Goal: Transaction & Acquisition: Purchase product/service

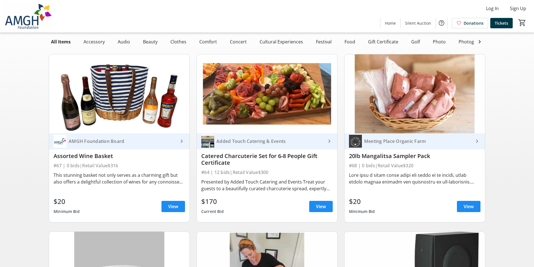
scroll to position [84, 0]
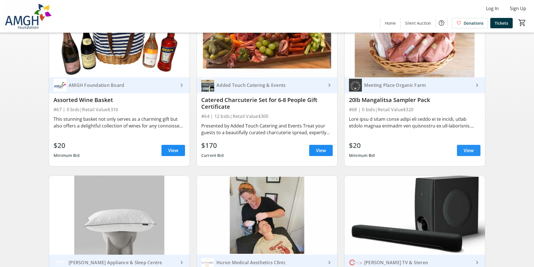
click at [469, 154] on span "View" at bounding box center [468, 150] width 10 height 7
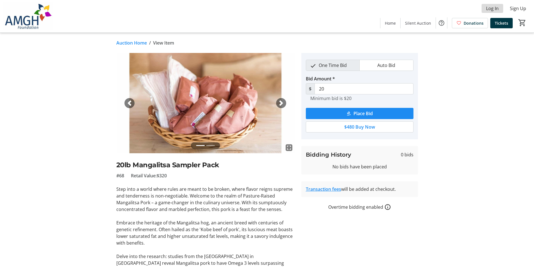
click at [489, 10] on span "Log In" at bounding box center [492, 8] width 13 height 7
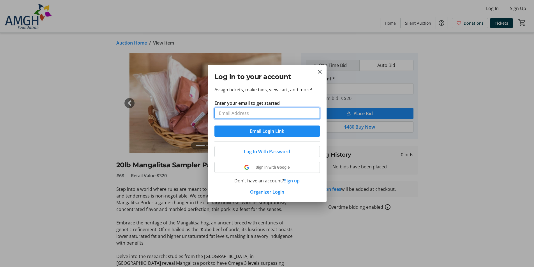
type input "[EMAIL_ADDRESS][PERSON_NAME][DOMAIN_NAME]"
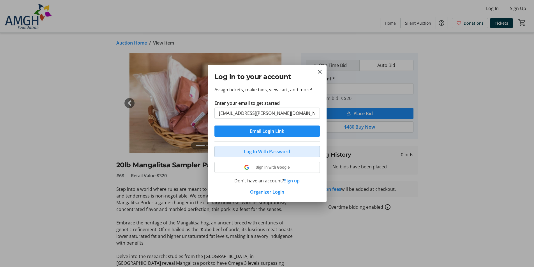
click at [271, 153] on span "Log In With Password" at bounding box center [267, 151] width 46 height 7
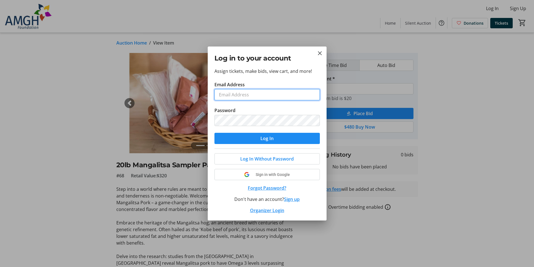
type input "[EMAIL_ADDRESS][PERSON_NAME][DOMAIN_NAME]"
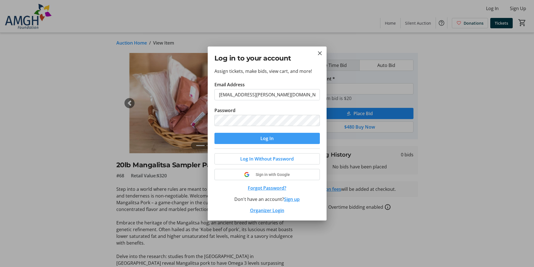
click at [263, 136] on span "Log In" at bounding box center [266, 138] width 13 height 7
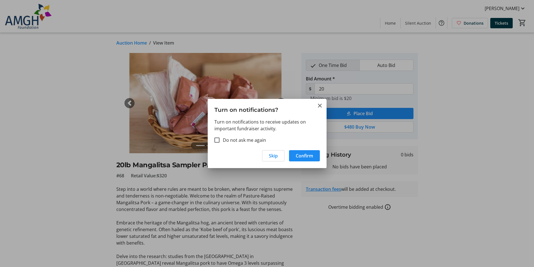
click at [250, 141] on label "Do not ask me again" at bounding box center [242, 140] width 46 height 7
click at [219, 141] on input "Do not ask me again" at bounding box center [216, 140] width 5 height 5
checkbox input "true"
click at [299, 156] on span "Confirm" at bounding box center [304, 155] width 17 height 7
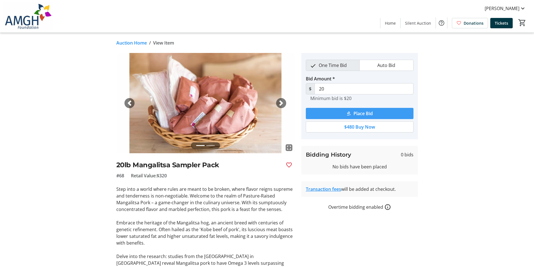
click at [350, 111] on span "submit" at bounding box center [360, 113] width 108 height 13
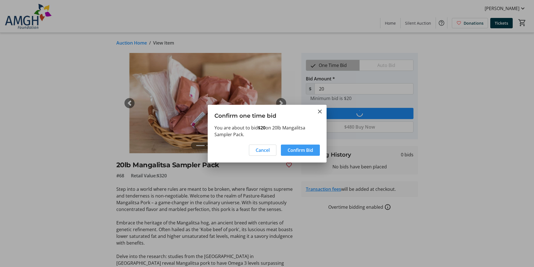
click at [302, 152] on span "Confirm Bid" at bounding box center [299, 150] width 25 height 7
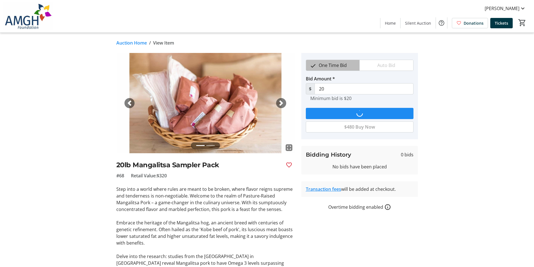
type input "40"
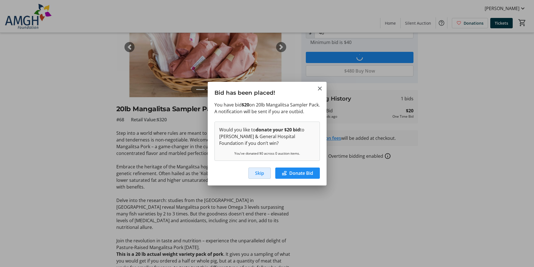
click at [260, 175] on span "Skip" at bounding box center [259, 173] width 9 height 7
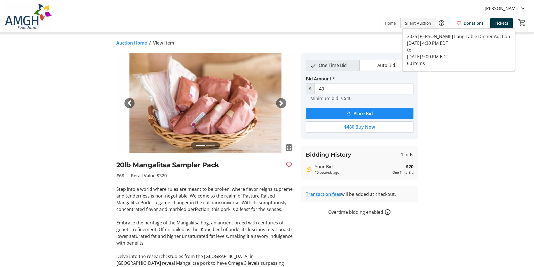
click at [410, 24] on span "Silent Auction" at bounding box center [418, 23] width 26 height 6
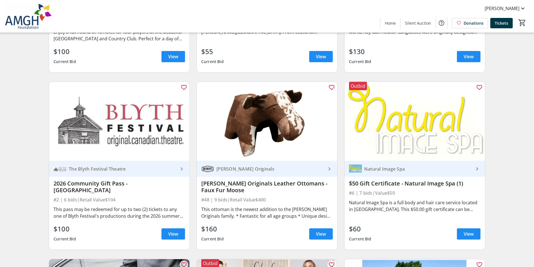
scroll to position [560, 0]
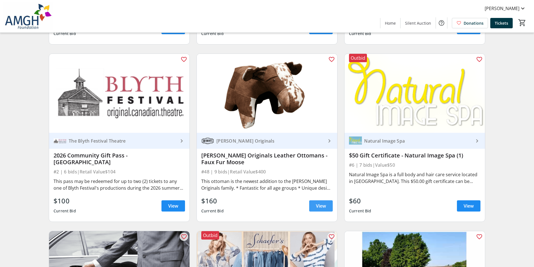
click at [321, 209] on span "View" at bounding box center [321, 206] width 10 height 7
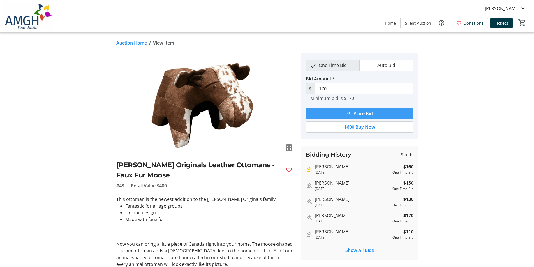
click at [354, 113] on span "Place Bid" at bounding box center [362, 113] width 19 height 7
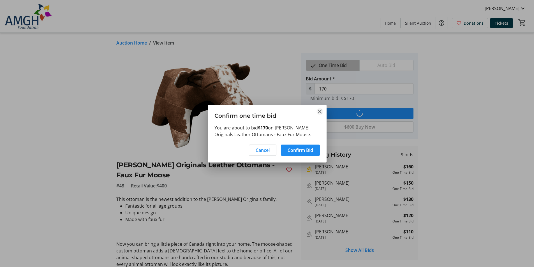
click at [319, 111] on mat-icon "Close" at bounding box center [319, 111] width 7 height 7
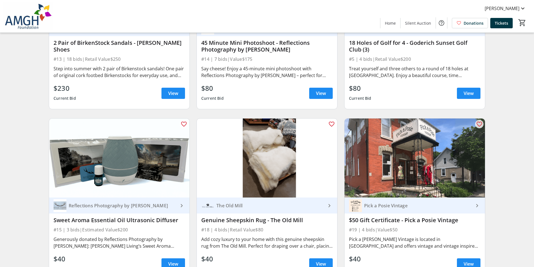
scroll to position [1233, 0]
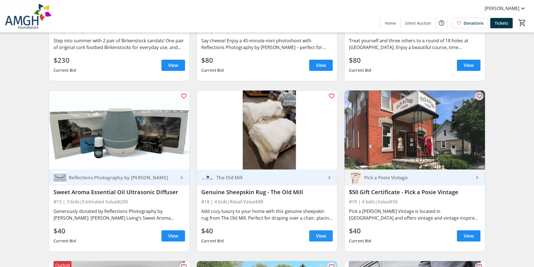
click at [316, 239] on span "View" at bounding box center [321, 235] width 10 height 7
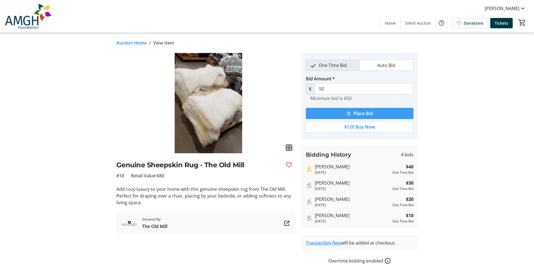
click at [355, 117] on span "submit" at bounding box center [360, 113] width 108 height 13
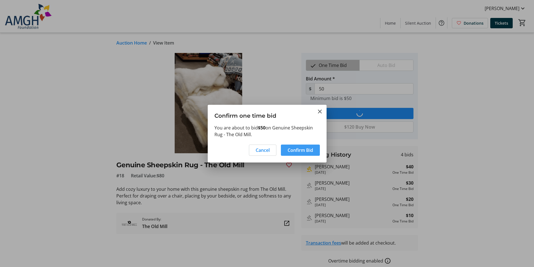
click at [301, 151] on span "Confirm Bid" at bounding box center [299, 150] width 25 height 7
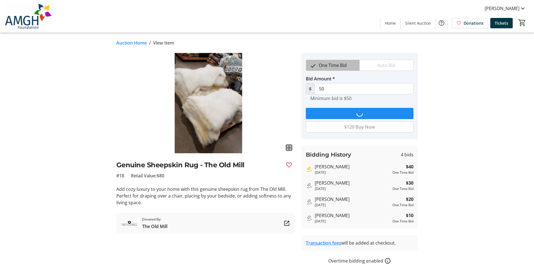
type input "60"
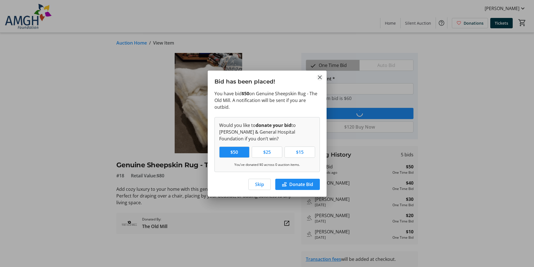
click at [319, 76] on mat-icon "Close" at bounding box center [319, 77] width 7 height 7
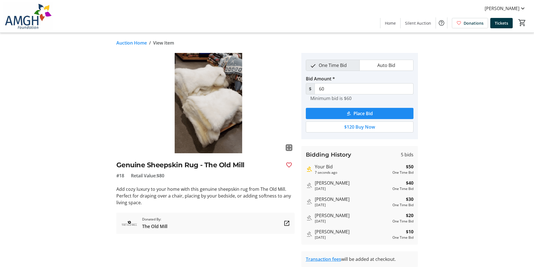
click at [420, 40] on div "Auction Home / View Item" at bounding box center [282, 42] width 339 height 7
click at [420, 21] on span "Silent Auction" at bounding box center [418, 23] width 26 height 6
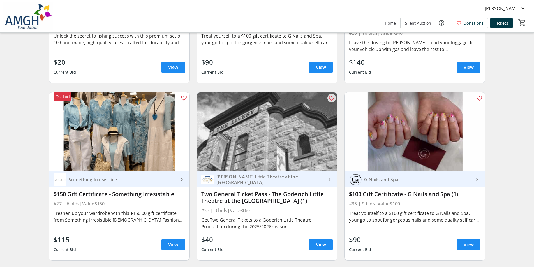
scroll to position [1961, 0]
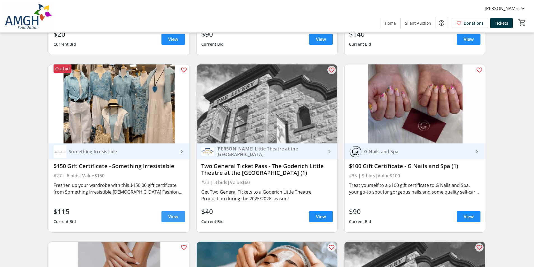
click at [171, 216] on span "View" at bounding box center [173, 216] width 10 height 7
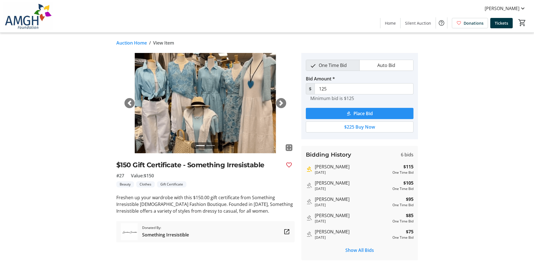
click at [340, 113] on span "submit" at bounding box center [360, 113] width 108 height 13
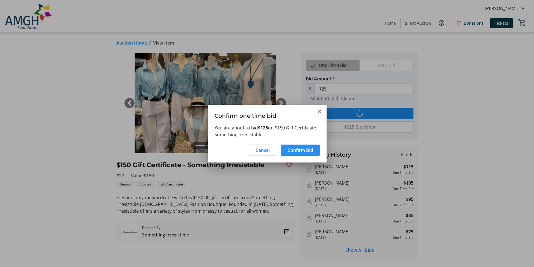
click at [307, 152] on span "Confirm Bid" at bounding box center [299, 150] width 25 height 7
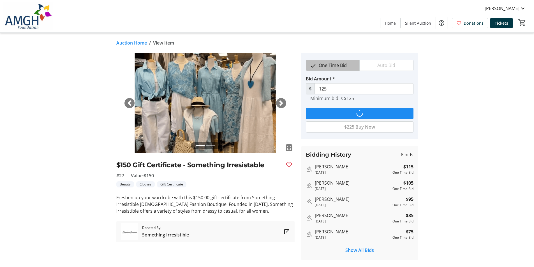
type input "135"
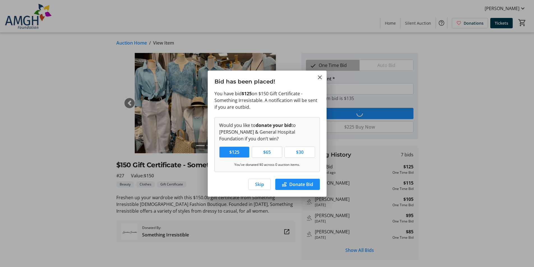
click at [319, 76] on mat-icon "Close" at bounding box center [319, 77] width 7 height 7
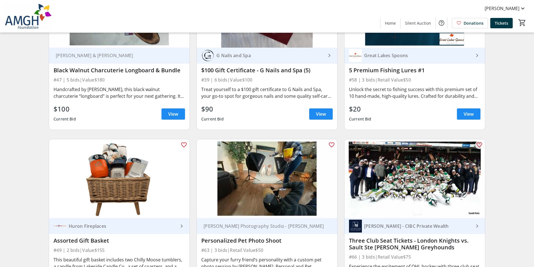
scroll to position [3332, 0]
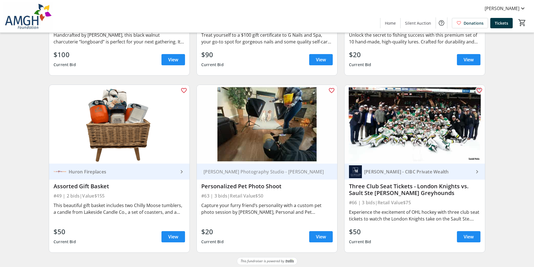
click at [132, 129] on img at bounding box center [119, 124] width 140 height 79
click at [176, 231] on span at bounding box center [173, 236] width 24 height 13
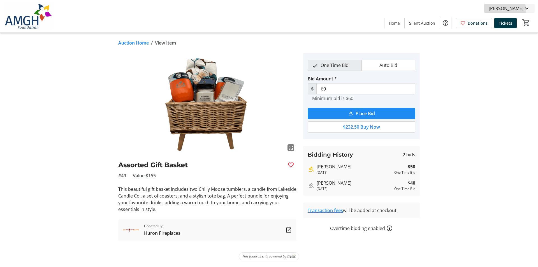
click at [513, 11] on span "[PERSON_NAME]" at bounding box center [506, 8] width 35 height 7
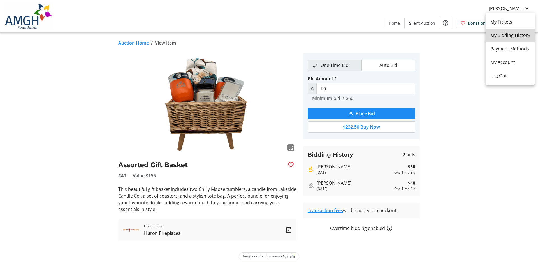
click at [515, 34] on span "My Bidding History" at bounding box center [510, 35] width 40 height 7
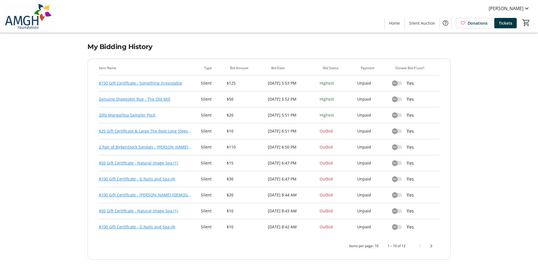
click at [178, 147] on link "2 Pair of BirkenStock Sandals - [PERSON_NAME] Shoes" at bounding box center [145, 147] width 93 height 7
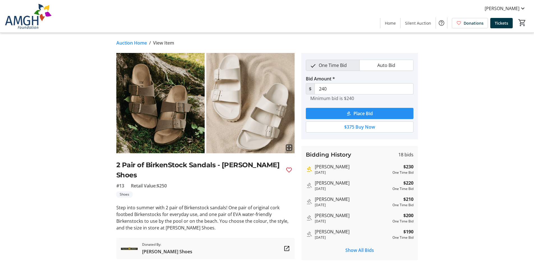
click at [373, 115] on span "submit" at bounding box center [360, 113] width 108 height 13
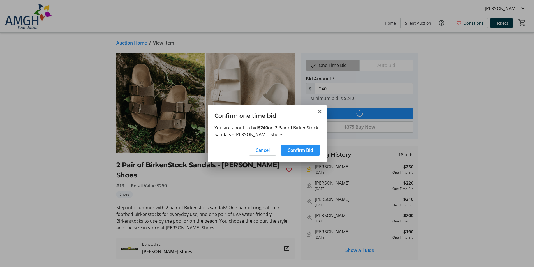
click at [307, 152] on span "Confirm Bid" at bounding box center [299, 150] width 25 height 7
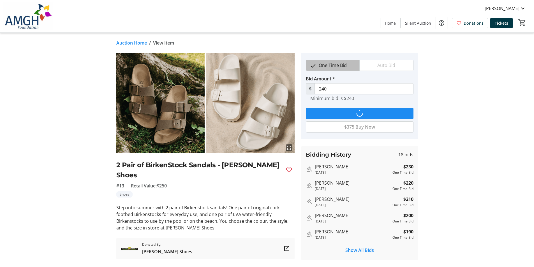
type input "250"
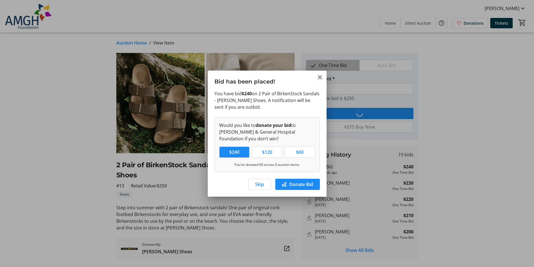
click at [319, 75] on mat-icon "Close" at bounding box center [319, 77] width 7 height 7
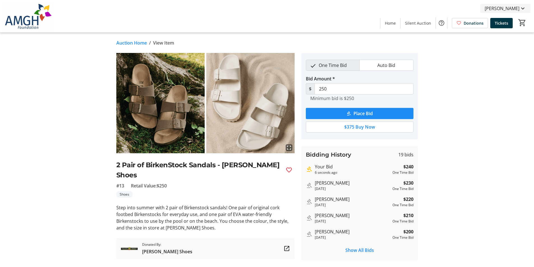
click at [517, 11] on span "[PERSON_NAME]" at bounding box center [501, 8] width 35 height 7
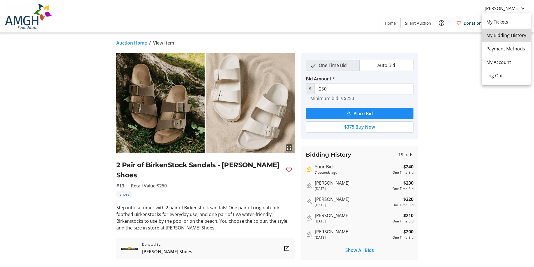
click at [513, 34] on span "My Bidding History" at bounding box center [506, 35] width 40 height 7
